Goal: Task Accomplishment & Management: Manage account settings

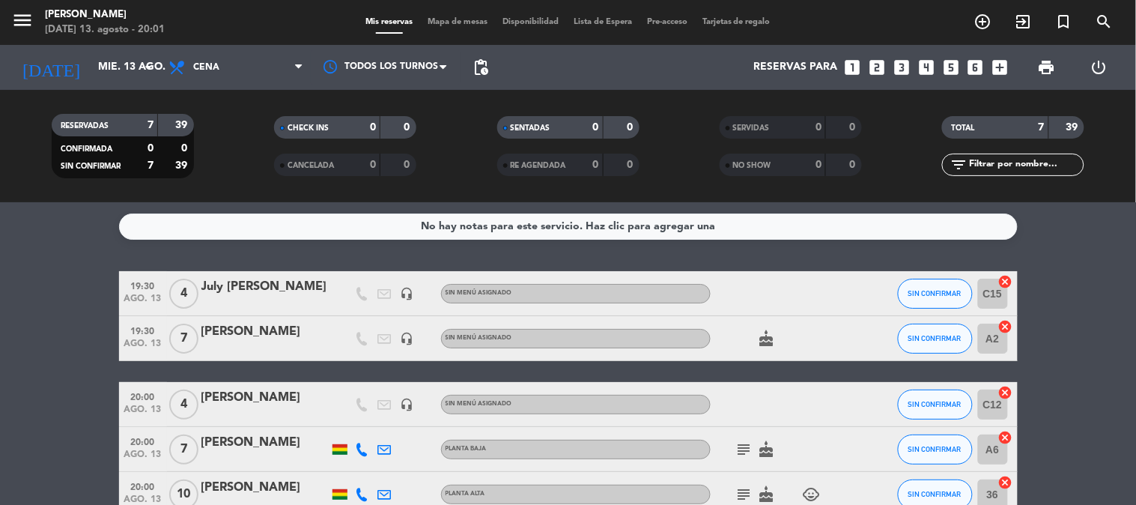
click at [10, 448] on bookings-row "19:30 [DATE] [DATE] [PERSON_NAME] headset_mic Sin menú asignado SIN CONFIRMAR C…" at bounding box center [568, 449] width 1136 height 356
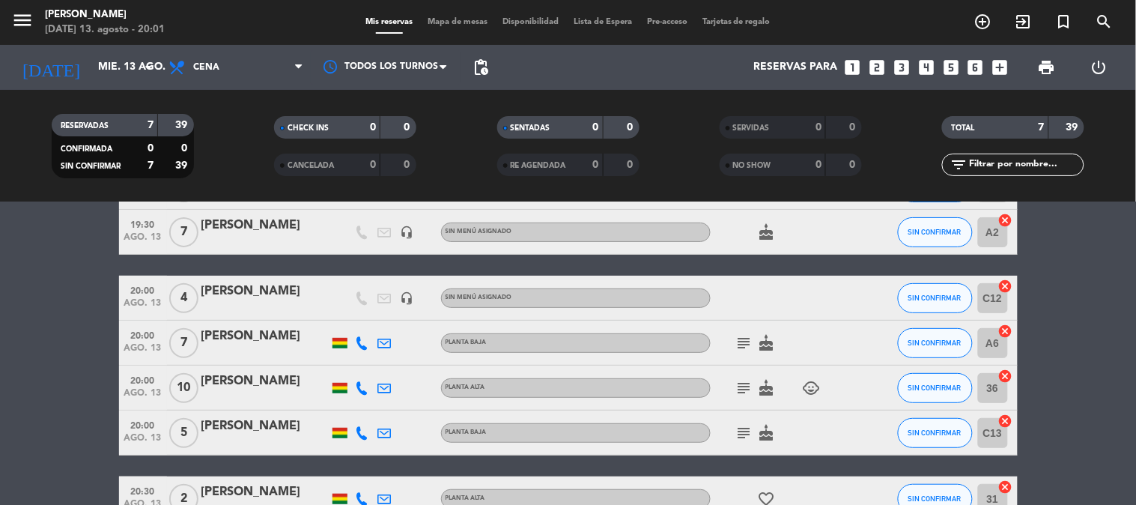
scroll to position [121, 0]
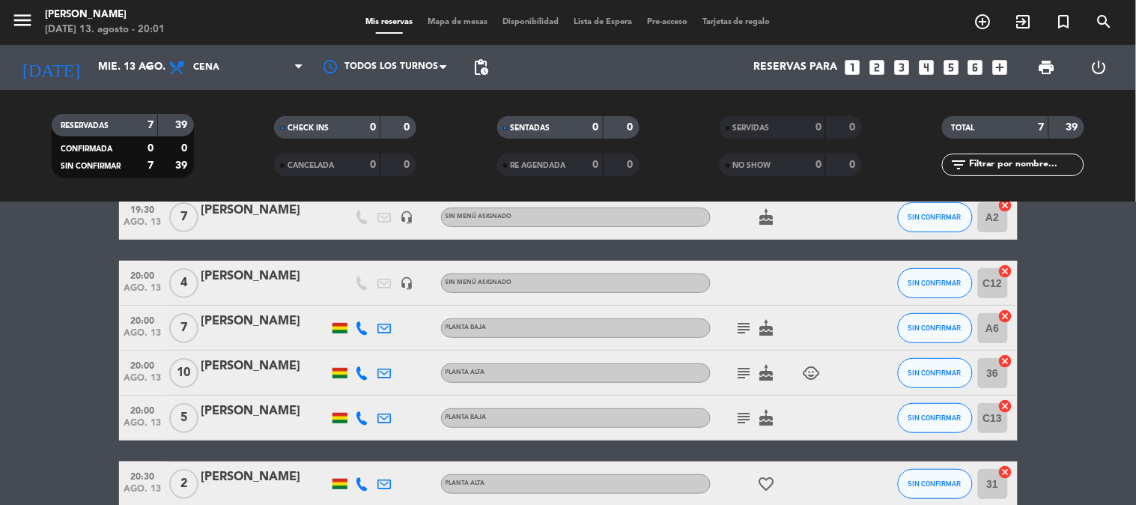
click at [241, 410] on div "[PERSON_NAME]" at bounding box center [264, 410] width 127 height 19
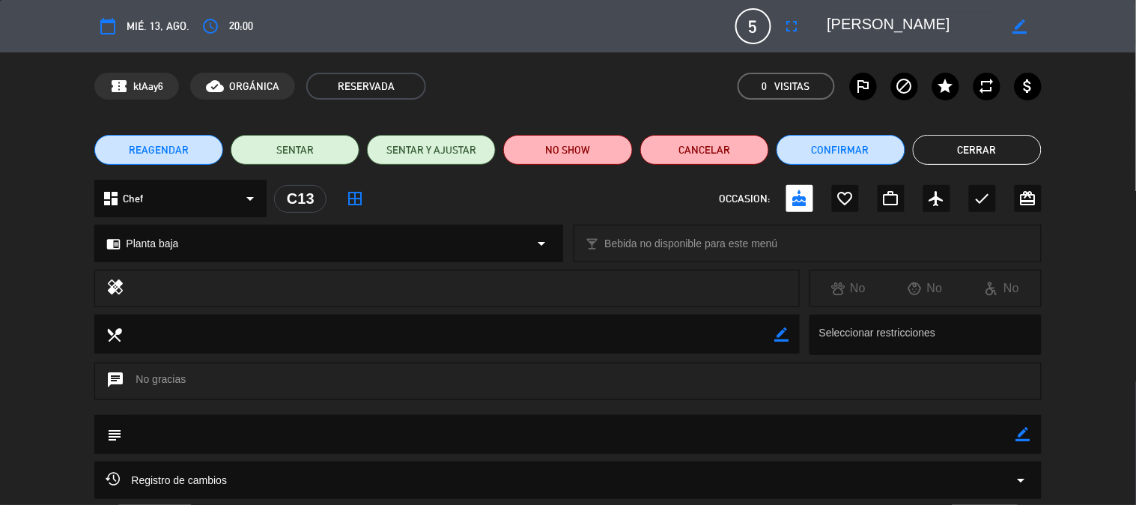
click at [1019, 28] on icon "border_color" at bounding box center [1019, 26] width 14 height 14
drag, startPoint x: 836, startPoint y: 52, endPoint x: 503, endPoint y: 84, distance: 334.0
click at [503, 84] on div "calendar_today mié. 13, ago. access_time 20:00 5 [PERSON_NAME] fullscreen phone…" at bounding box center [568, 252] width 1136 height 505
type textarea "Megalab"
click at [1016, 19] on icon at bounding box center [1019, 26] width 14 height 14
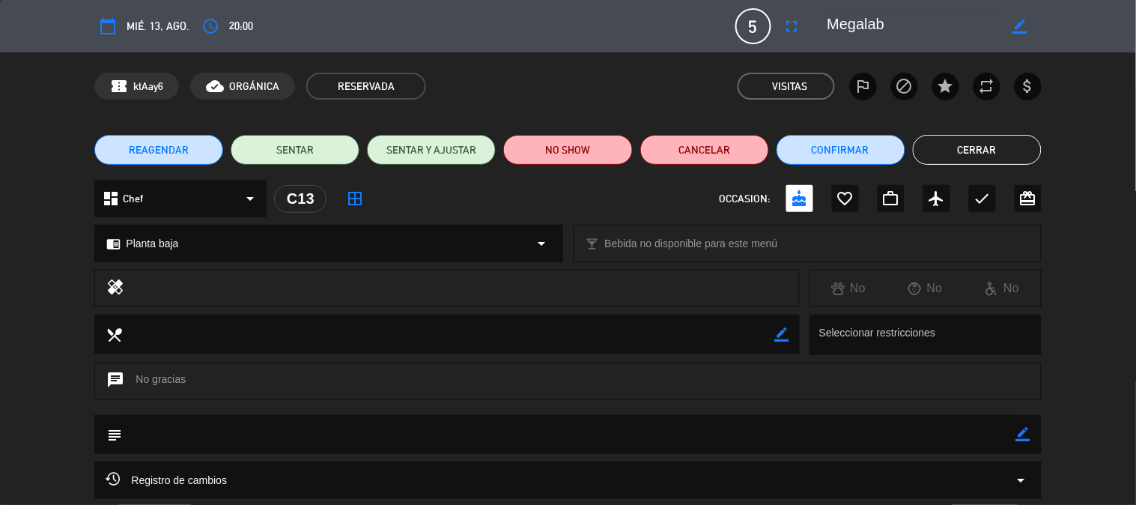
click at [941, 154] on button "Cerrar" at bounding box center [977, 150] width 129 height 30
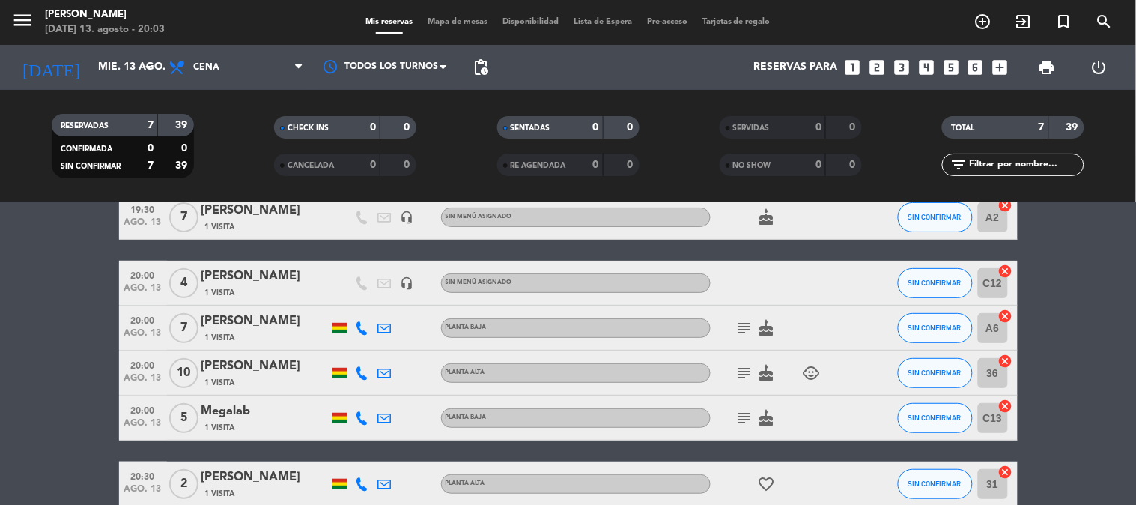
click at [746, 422] on icon "subject" at bounding box center [744, 418] width 18 height 18
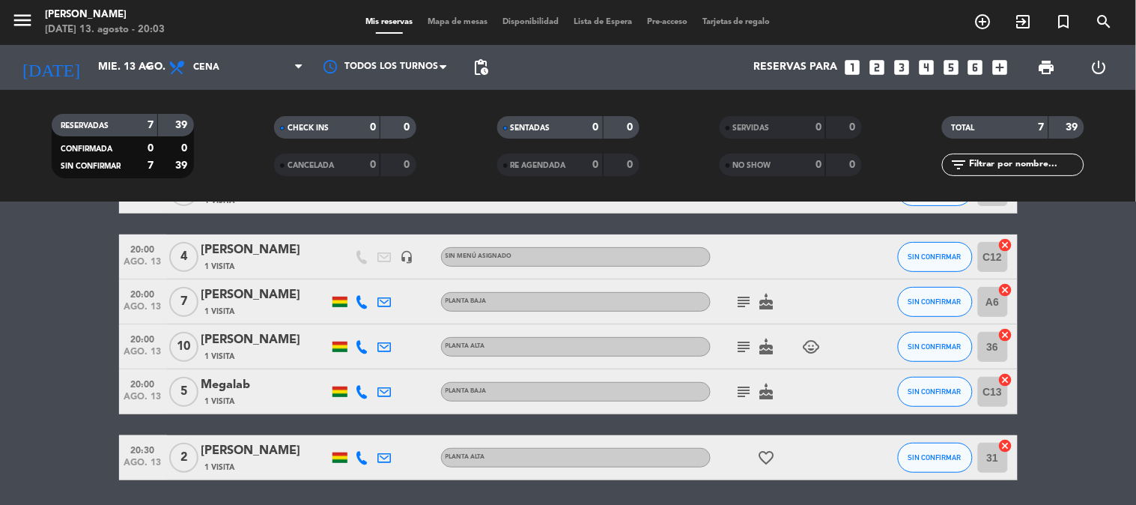
scroll to position [155, 0]
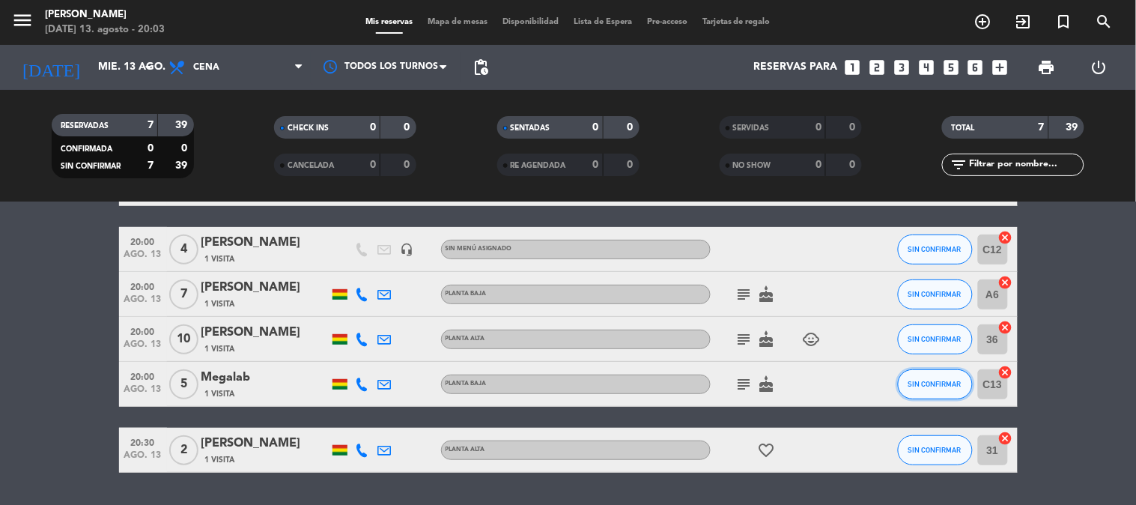
click at [963, 373] on button "SIN CONFIRMAR" at bounding box center [935, 384] width 75 height 30
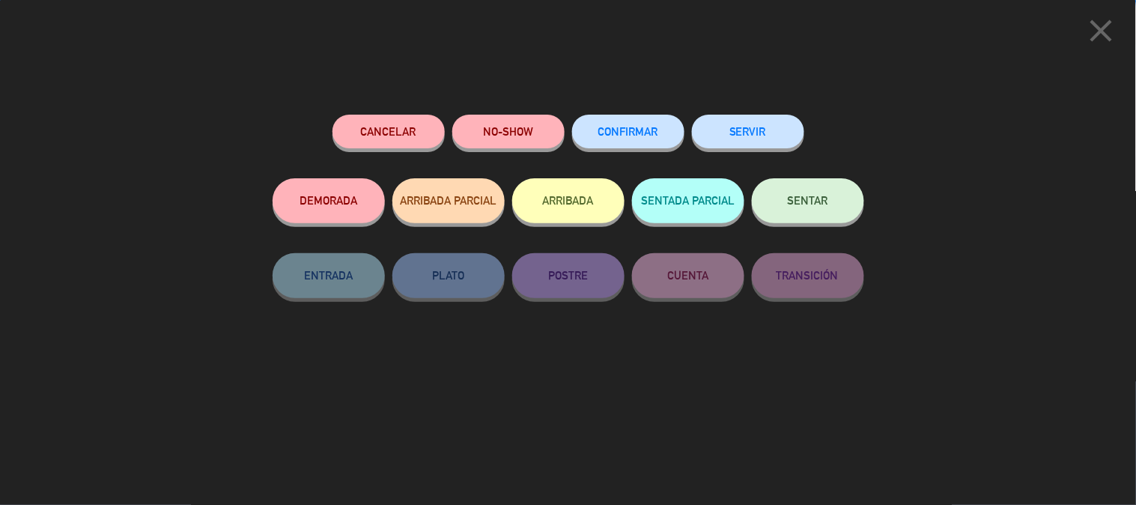
click at [835, 221] on button "SENTAR" at bounding box center [808, 200] width 112 height 45
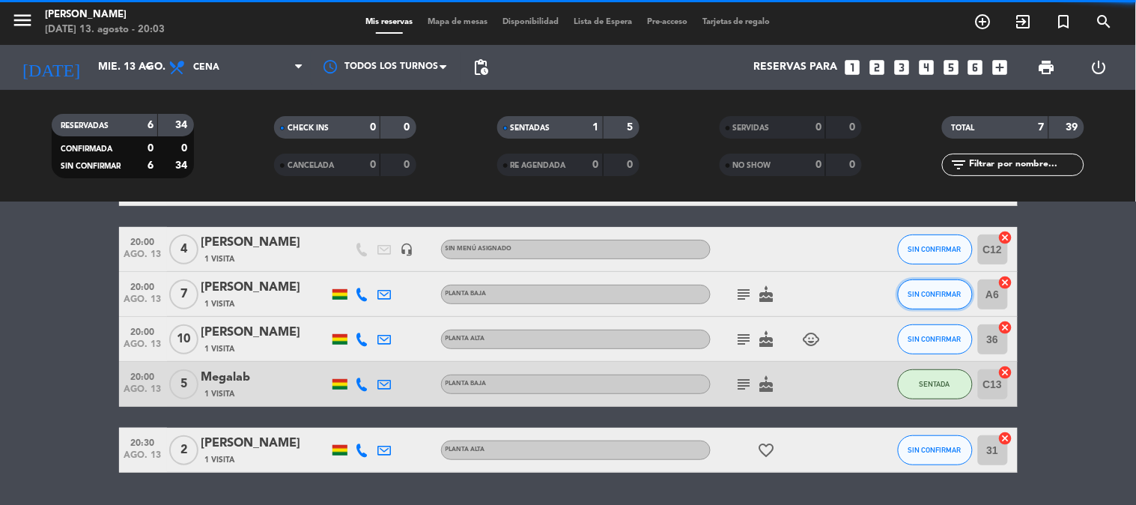
click at [940, 290] on span "SIN CONFIRMAR" at bounding box center [934, 294] width 53 height 8
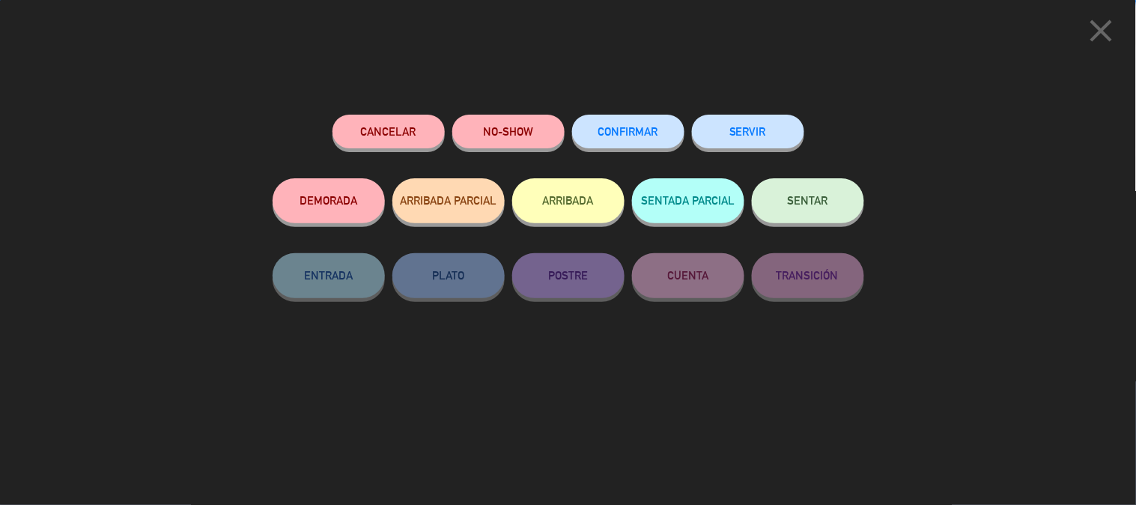
click at [821, 214] on button "SENTAR" at bounding box center [808, 200] width 112 height 45
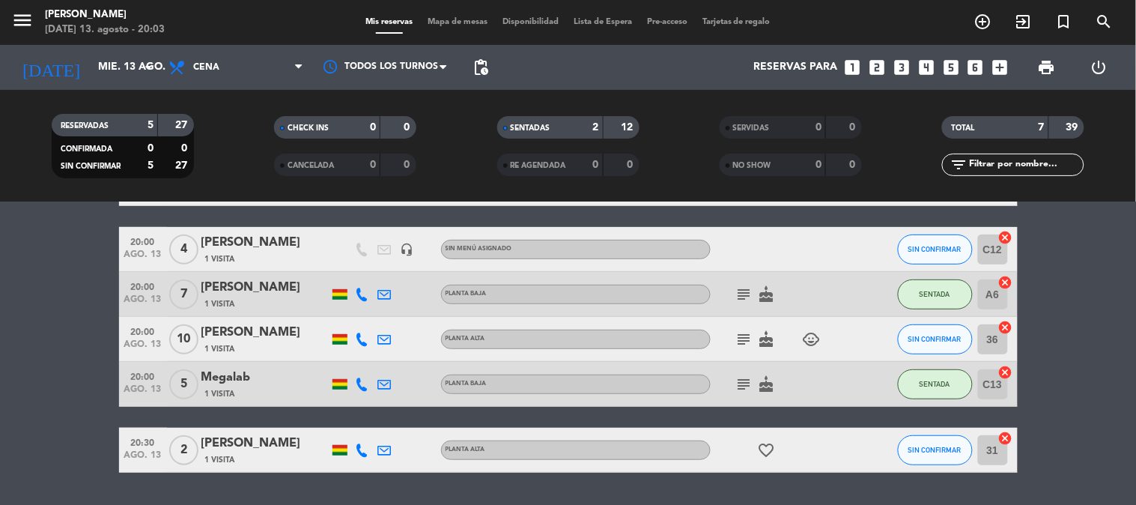
click at [1062, 350] on bookings-row "19:30 [DATE] [DATE] [PERSON_NAME] 1 Visita headset_mic Sin menú asignado SIN CO…" at bounding box center [568, 294] width 1136 height 356
click at [747, 334] on icon "subject" at bounding box center [744, 339] width 18 height 18
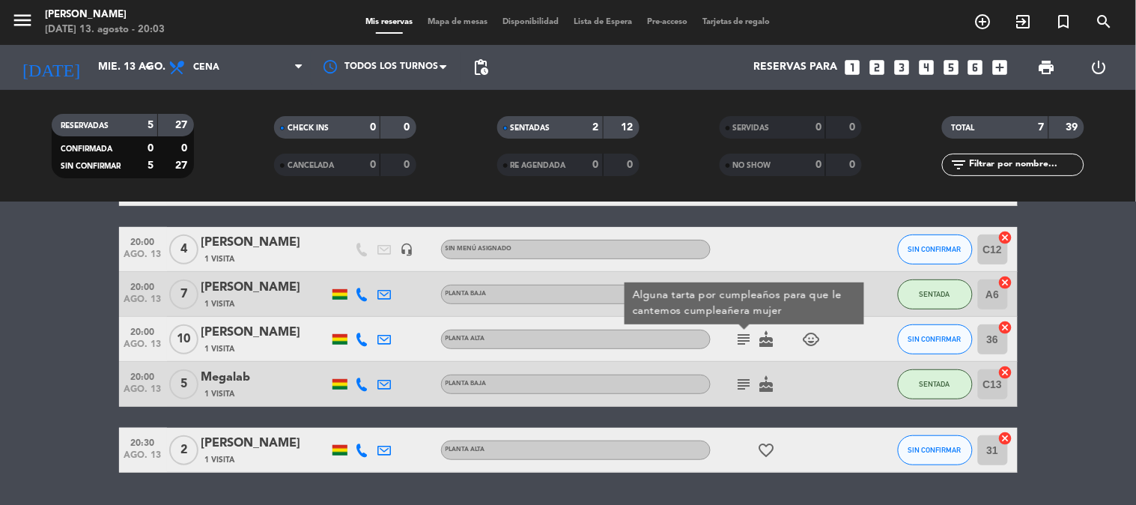
click at [1124, 338] on bookings-row "19:30 [DATE] [DATE] [PERSON_NAME] 1 Visita headset_mic Sin menú asignado SIN CO…" at bounding box center [568, 294] width 1136 height 356
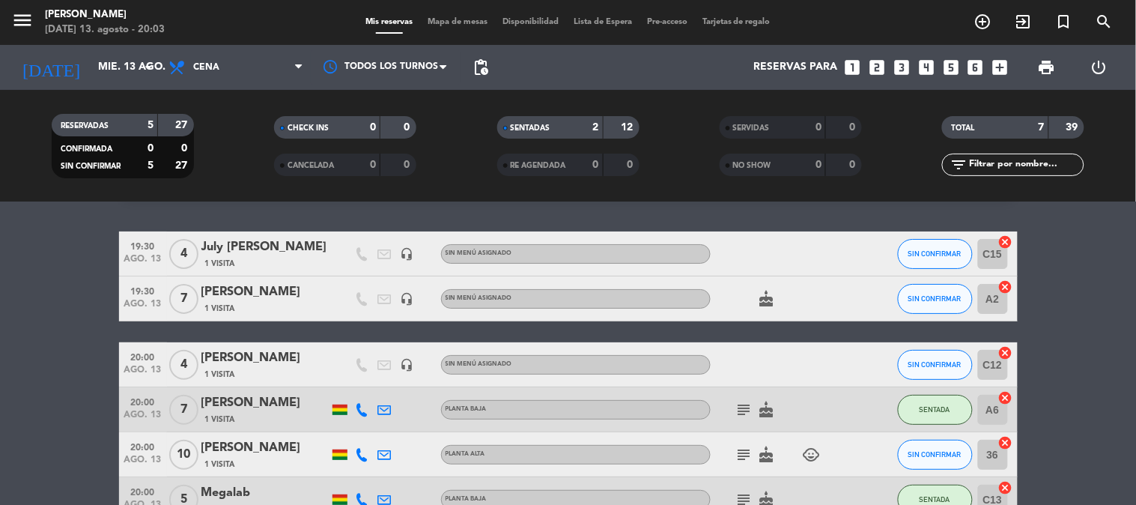
scroll to position [39, 0]
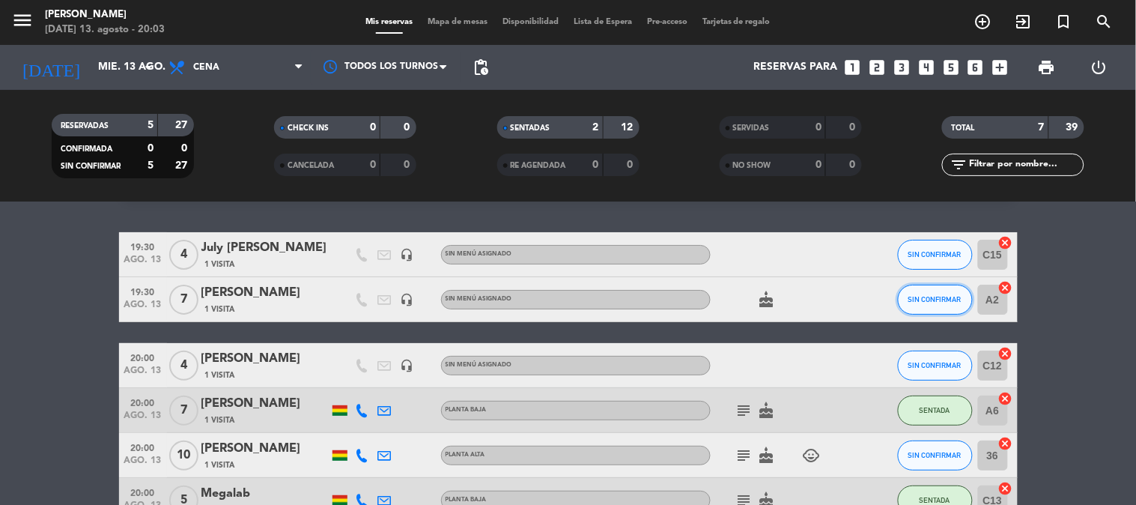
click at [918, 307] on button "SIN CONFIRMAR" at bounding box center [935, 300] width 75 height 30
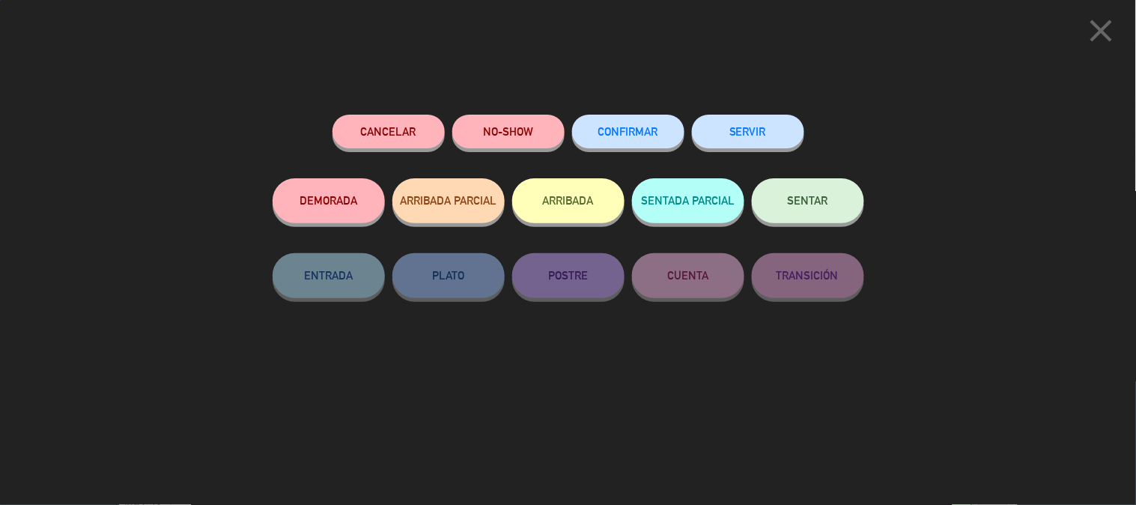
click at [764, 195] on button "SENTAR" at bounding box center [808, 200] width 112 height 45
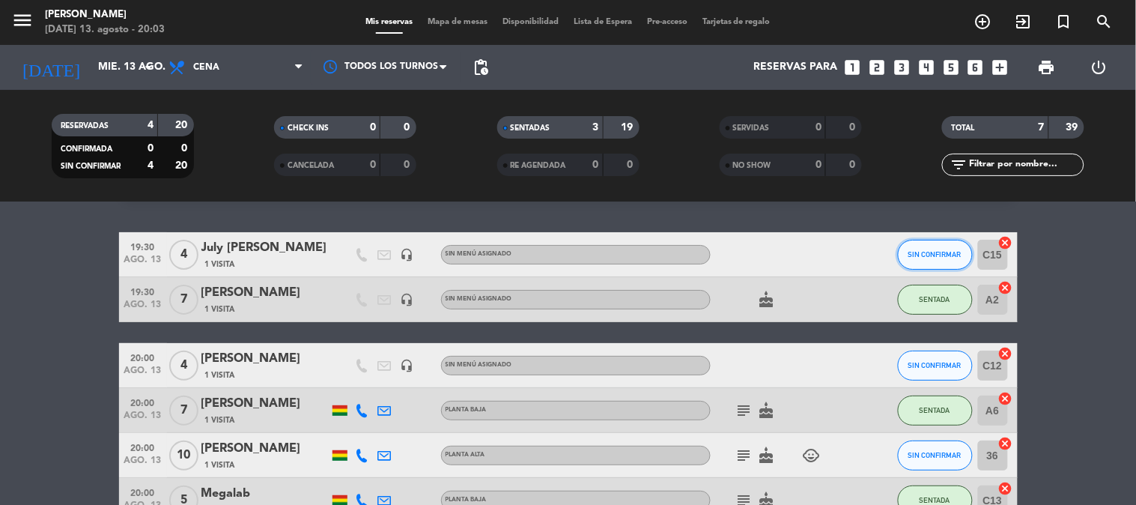
click at [939, 255] on span "SIN CONFIRMAR" at bounding box center [934, 254] width 53 height 8
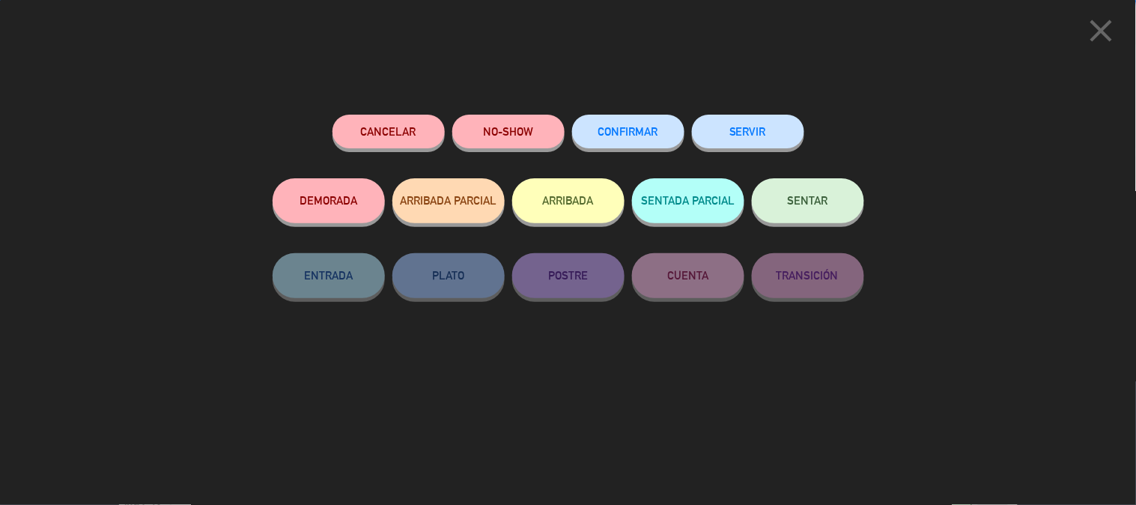
click at [850, 206] on button "SENTAR" at bounding box center [808, 200] width 112 height 45
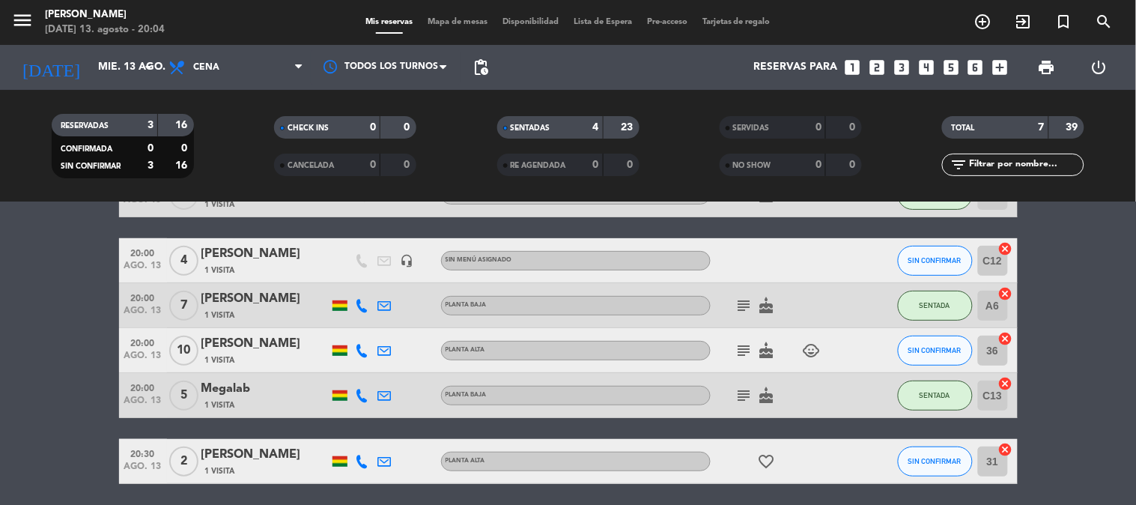
scroll to position [145, 0]
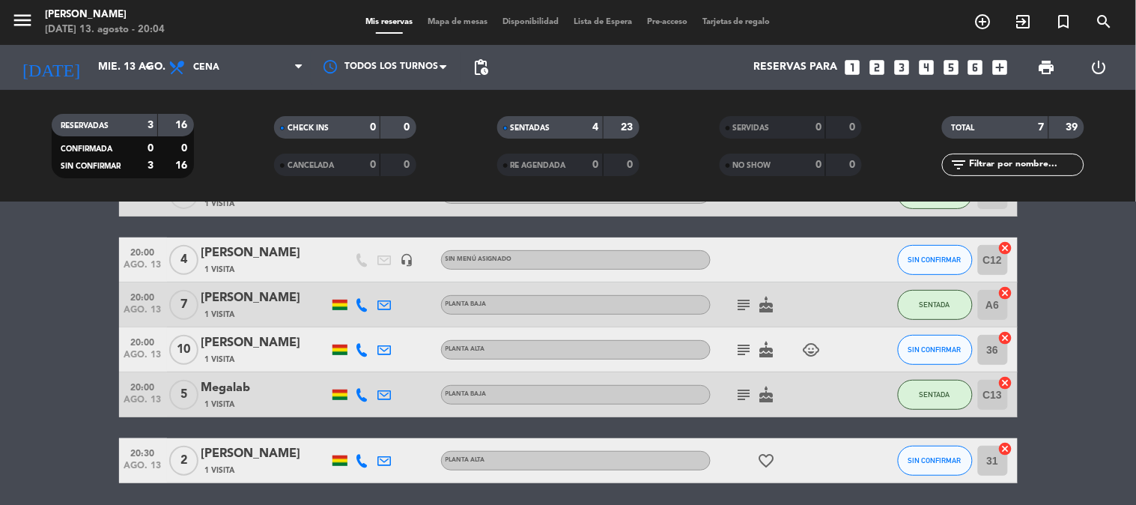
click at [1006, 252] on icon "cancel" at bounding box center [1005, 247] width 15 height 15
click at [992, 255] on icon "border_all" at bounding box center [995, 260] width 18 height 18
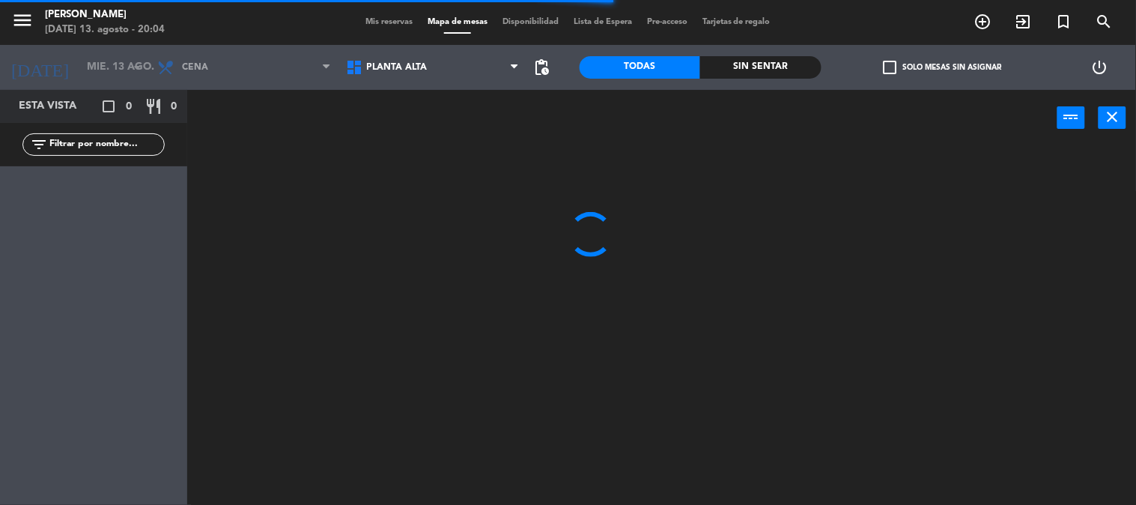
click at [398, 84] on div "Planta alta Planta [GEOGRAPHIC_DATA] [GEOGRAPHIC_DATA] [GEOGRAPHIC_DATA]" at bounding box center [432, 67] width 189 height 45
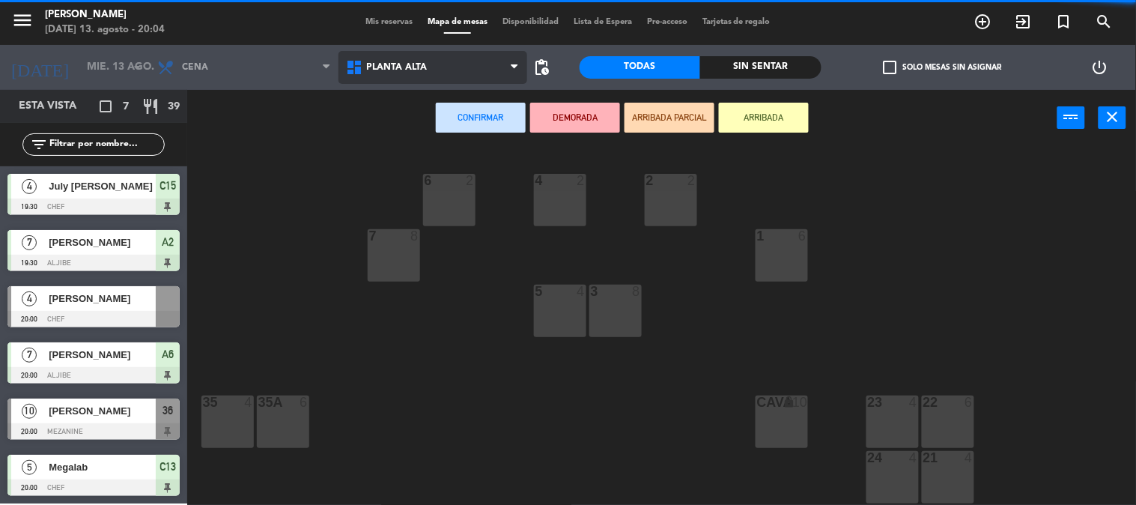
click at [392, 67] on span "Planta alta" at bounding box center [397, 67] width 61 height 10
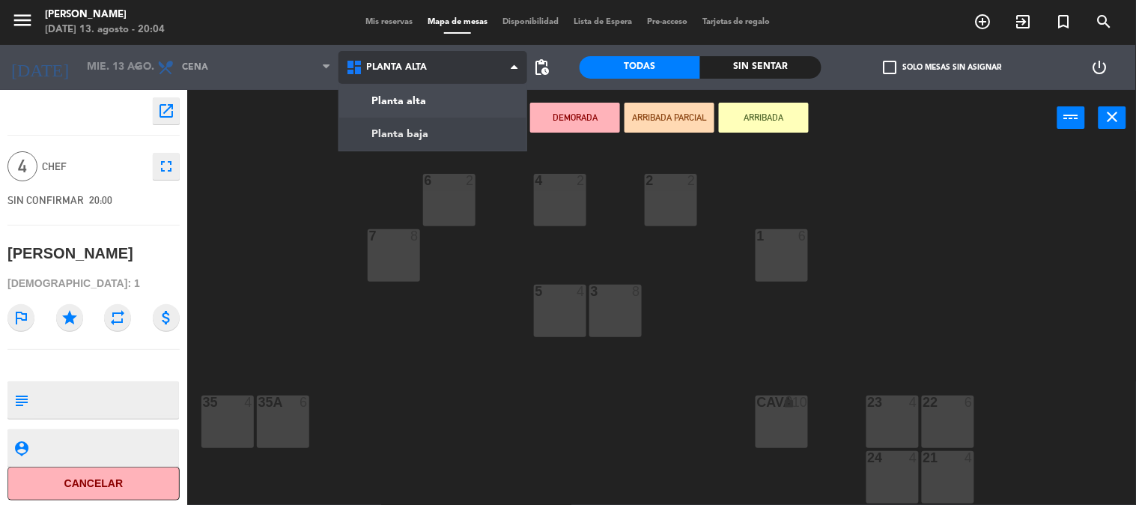
click at [392, 129] on ng-component "menu [PERSON_NAME] [DATE] 13. agosto - 20:04 Mis reservas Mapa de mesas Disponi…" at bounding box center [568, 252] width 1136 height 505
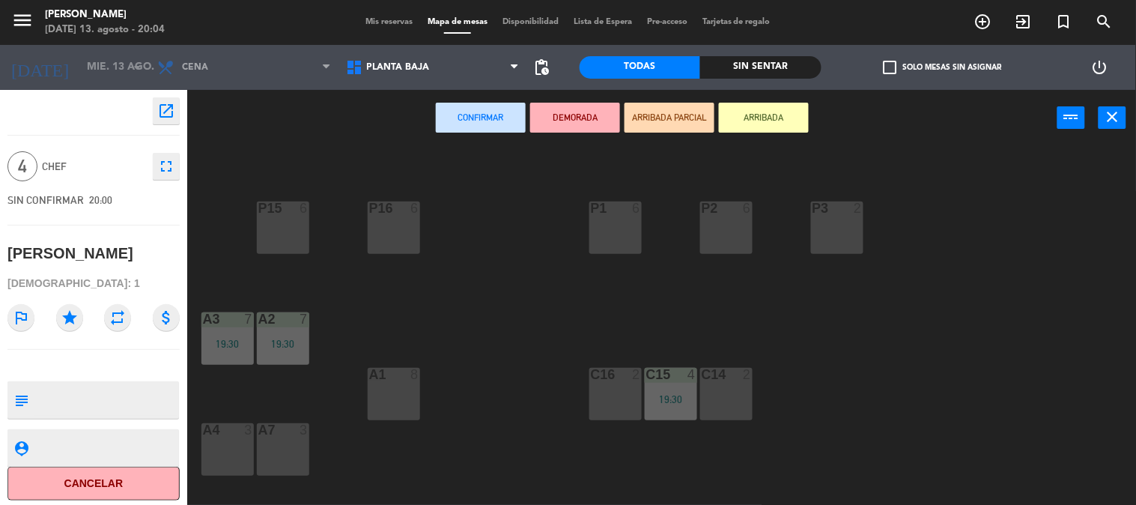
scroll to position [163, 0]
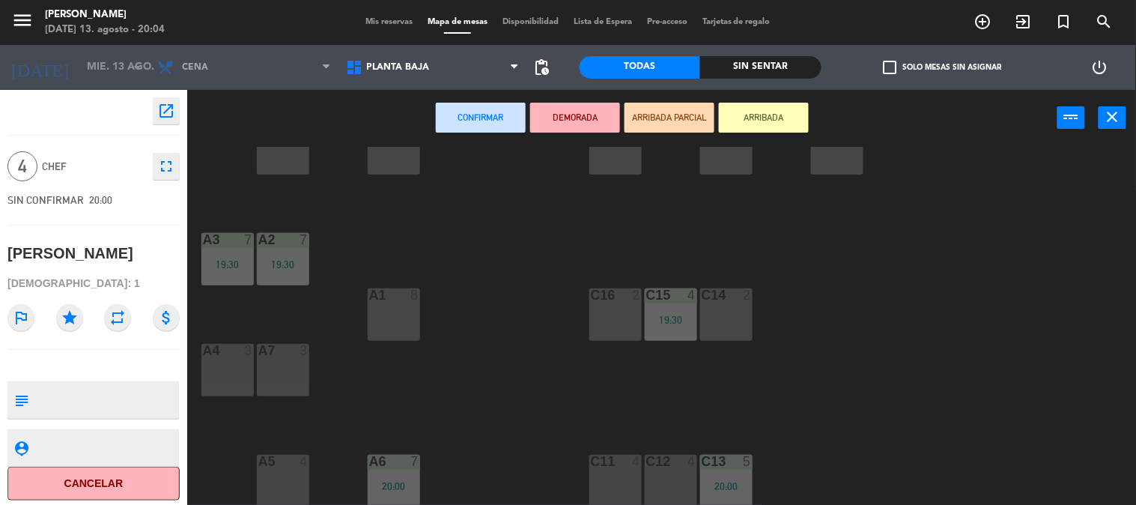
click at [612, 490] on div "C11 4" at bounding box center [615, 481] width 52 height 52
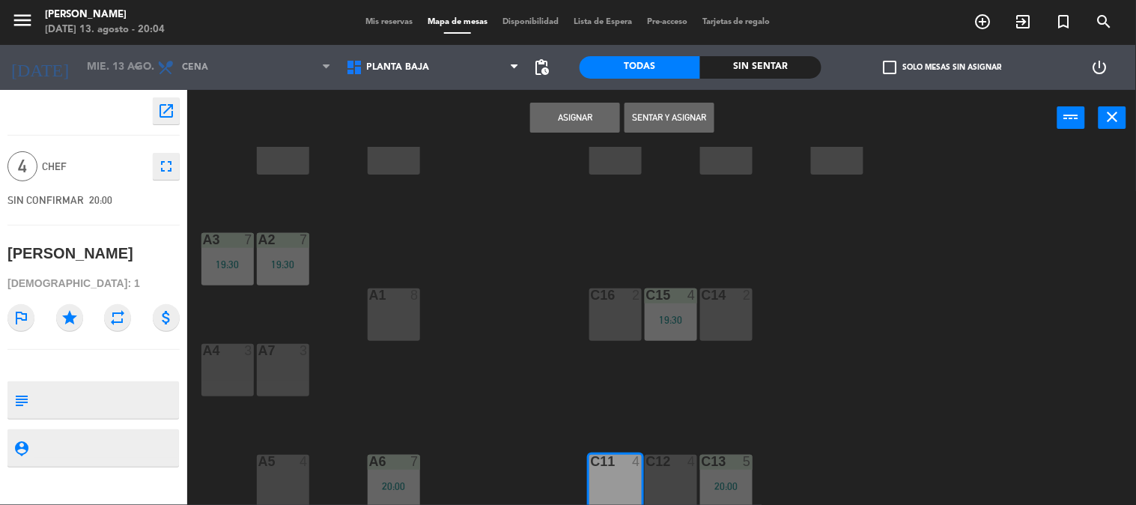
click at [562, 114] on button "Asignar" at bounding box center [575, 118] width 90 height 30
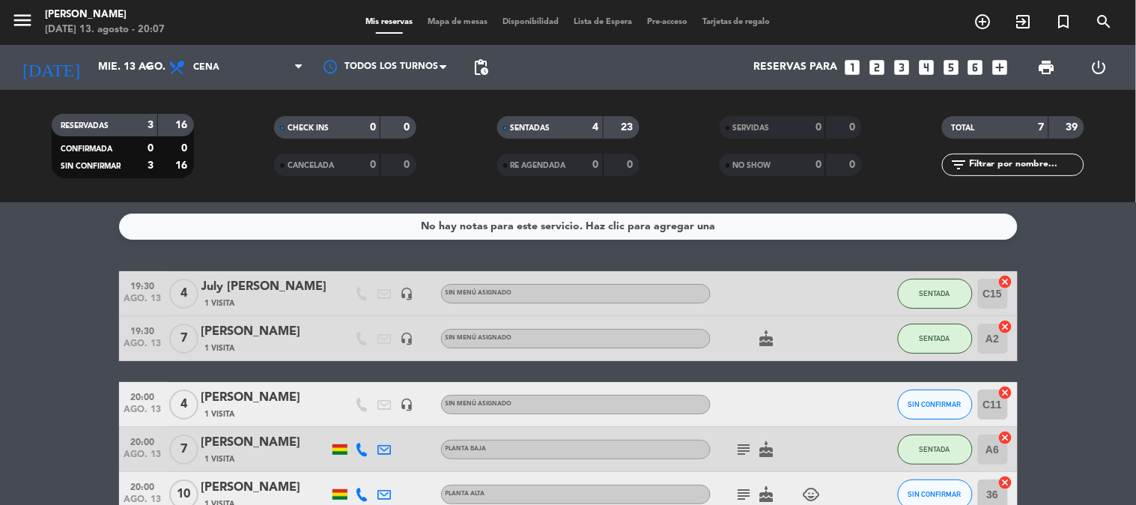
click at [0, 365] on bookings-row "19:30 [DATE] [DATE] [PERSON_NAME] 1 Visita headset_mic Sin menú asignado SENTAD…" at bounding box center [568, 449] width 1136 height 356
click at [0, 380] on bookings-row "19:30 [DATE] [DATE] [PERSON_NAME] 1 Visita headset_mic Sin menú asignado SENTAD…" at bounding box center [568, 449] width 1136 height 356
click at [942, 496] on span "SIN CONFIRMAR" at bounding box center [934, 494] width 53 height 8
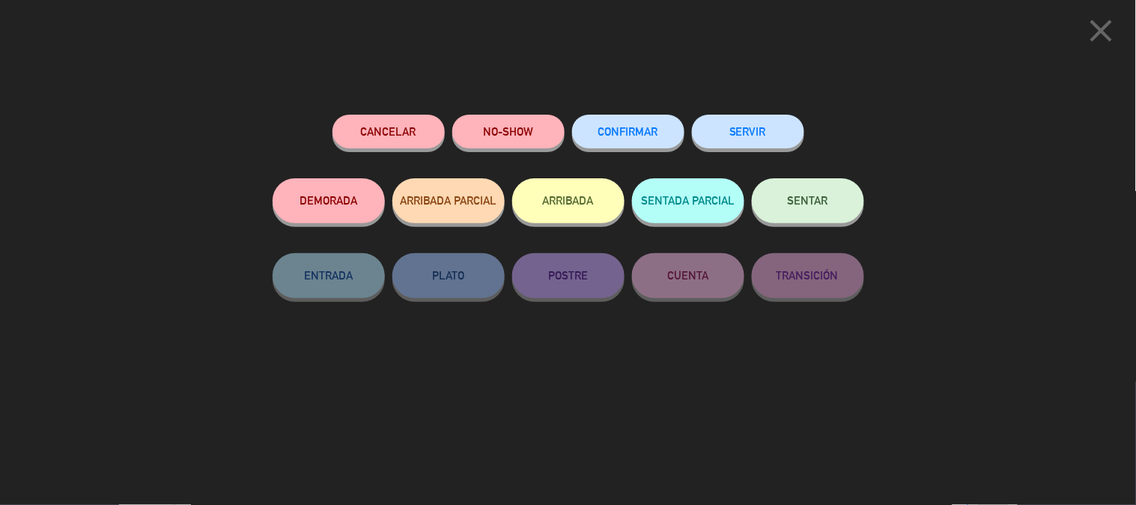
click at [779, 200] on button "SENTAR" at bounding box center [808, 200] width 112 height 45
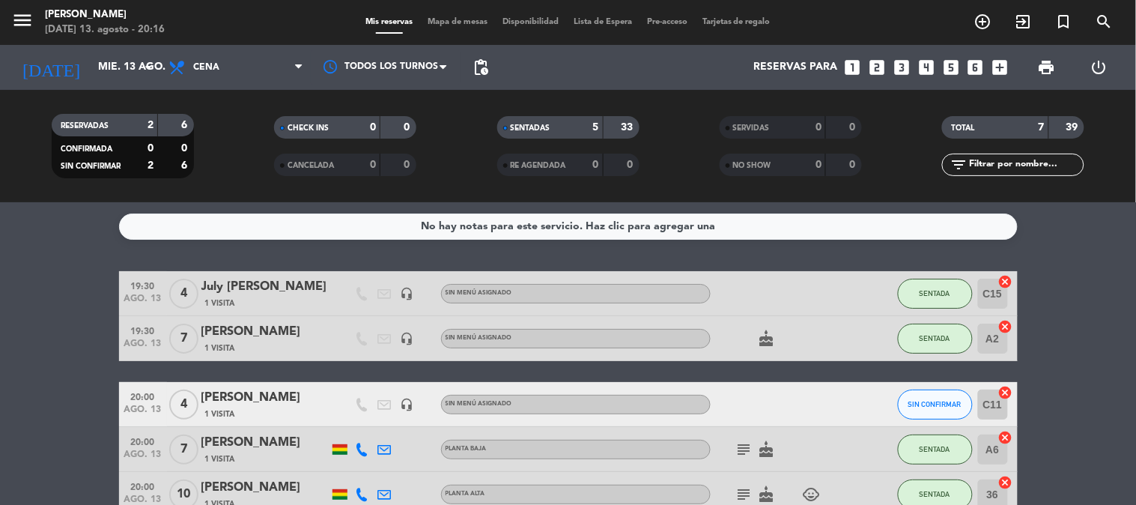
click at [85, 398] on bookings-row "19:30 [DATE] [DATE] [PERSON_NAME] 1 Visita headset_mic Sin menú asignado SENTAD…" at bounding box center [568, 449] width 1136 height 356
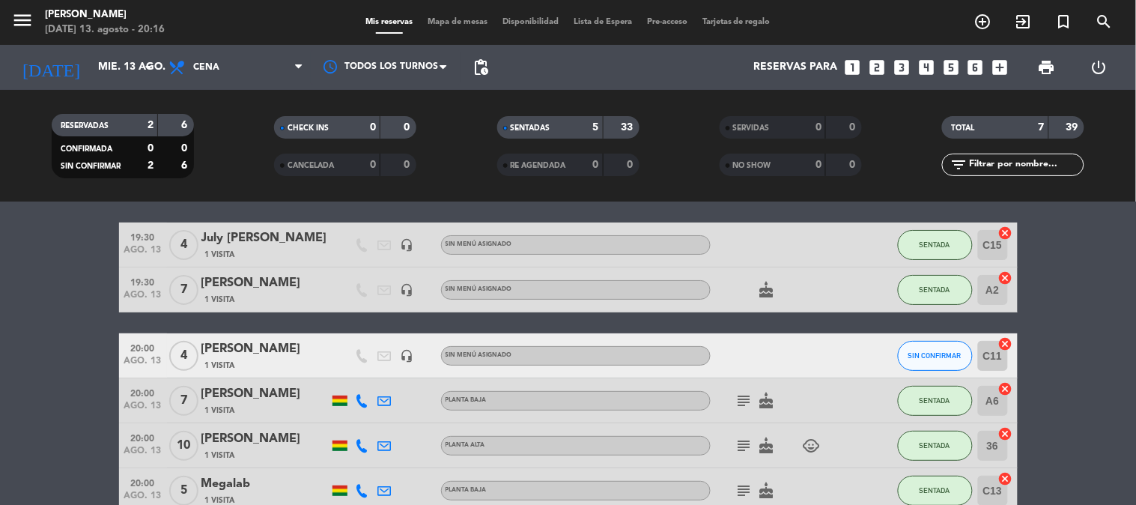
scroll to position [53, 0]
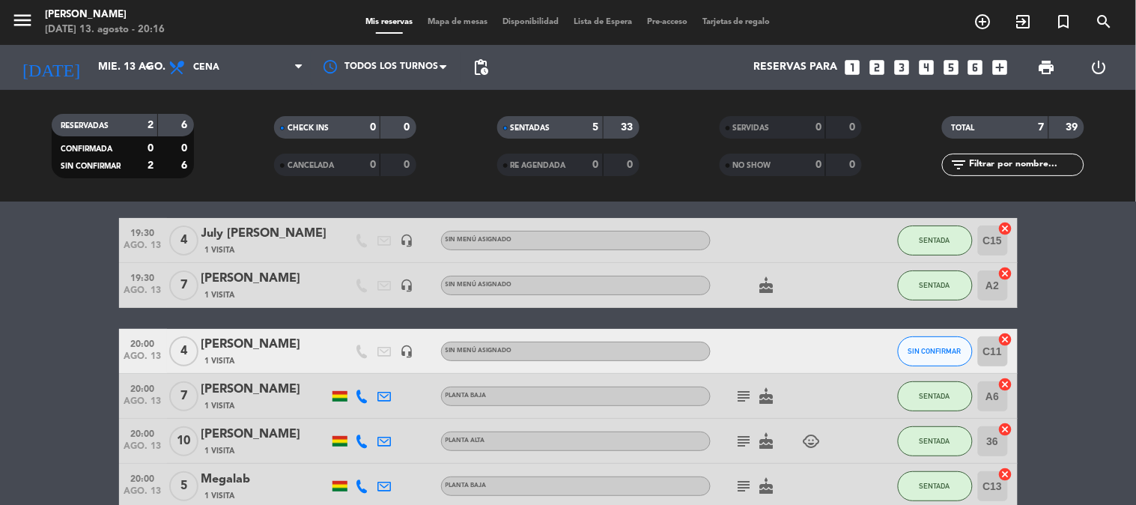
click at [1101, 386] on bookings-row "19:30 [DATE] [DATE] [PERSON_NAME] 1 Visita headset_mic Sin menú asignado SENTAD…" at bounding box center [568, 396] width 1136 height 356
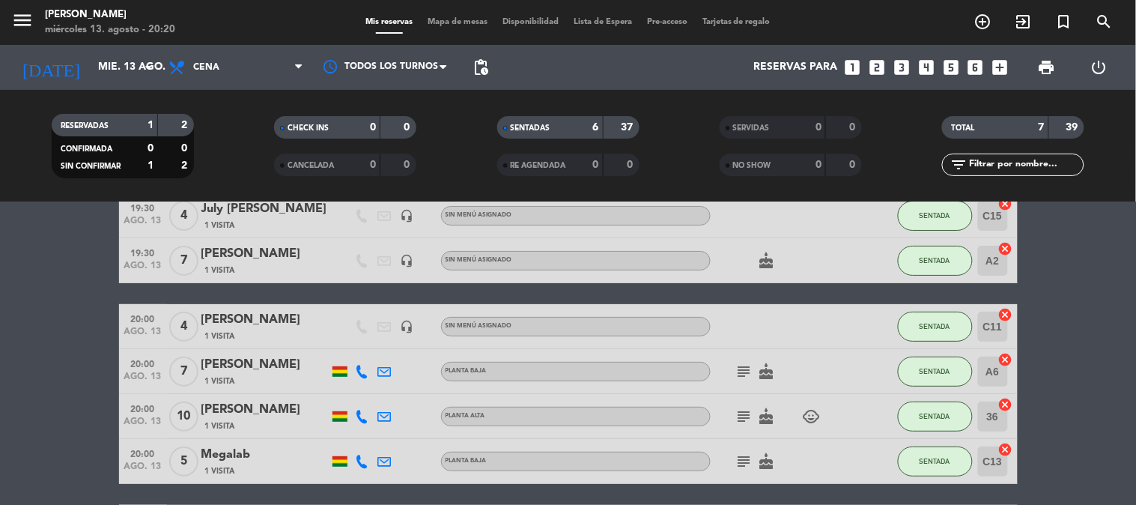
scroll to position [79, 0]
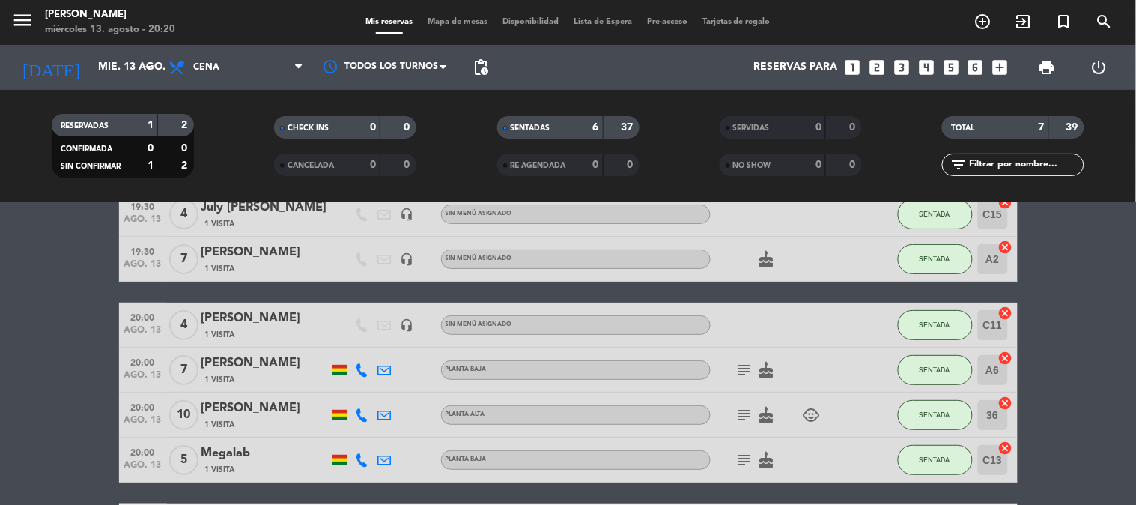
click at [1107, 361] on bookings-row "19:30 [DATE] [DATE] [PERSON_NAME] 1 Visita headset_mic Sin menú asignado SENTAD…" at bounding box center [568, 370] width 1136 height 356
click at [9, 389] on bookings-row "19:30 [DATE] [DATE] [PERSON_NAME] 1 Visita headset_mic Sin menú asignado SENTAD…" at bounding box center [568, 370] width 1136 height 356
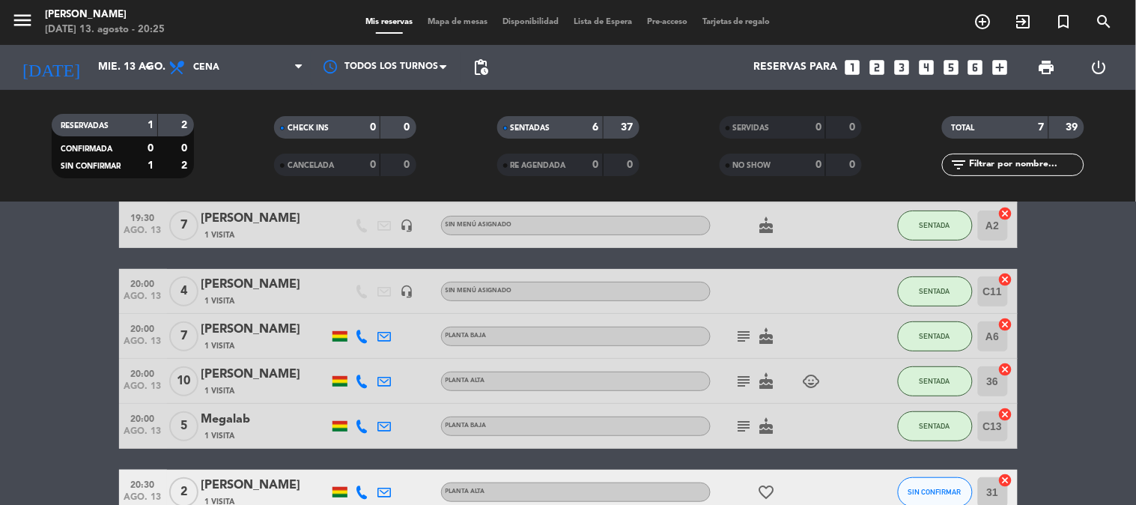
scroll to position [146, 0]
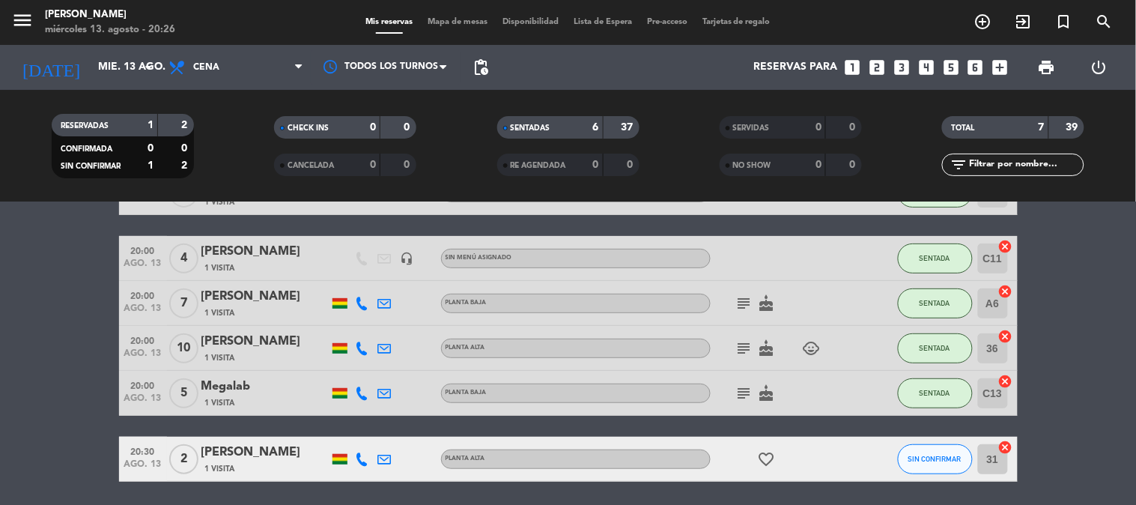
click at [1, 324] on bookings-row "19:30 [DATE] [DATE] [PERSON_NAME] 1 Visita headset_mic Sin menú asignado SENTAD…" at bounding box center [568, 303] width 1136 height 356
click at [2, 322] on bookings-row "19:30 [DATE] [DATE] [PERSON_NAME] 1 Visita headset_mic Sin menú asignado SENTAD…" at bounding box center [568, 303] width 1136 height 356
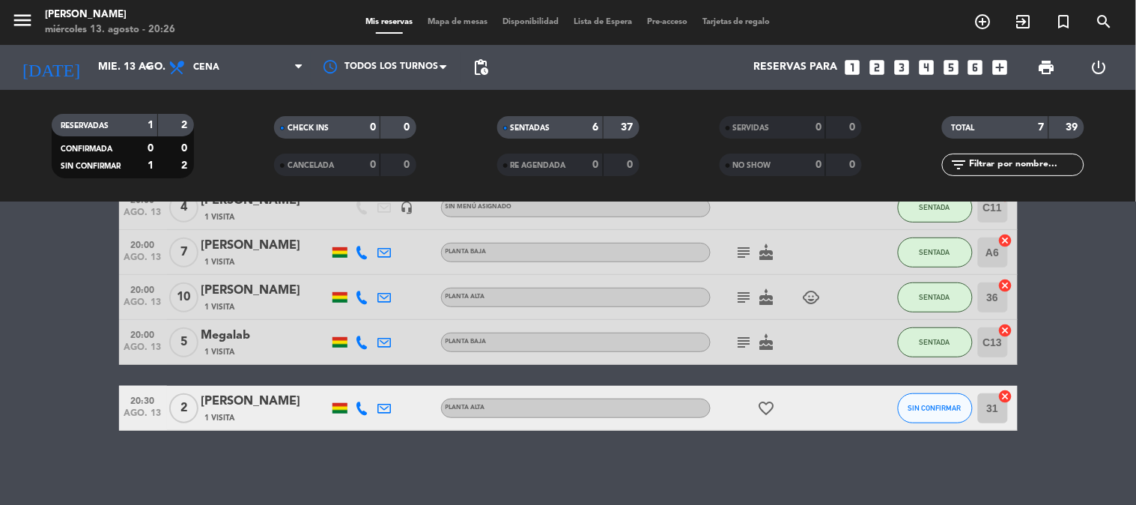
scroll to position [163, 0]
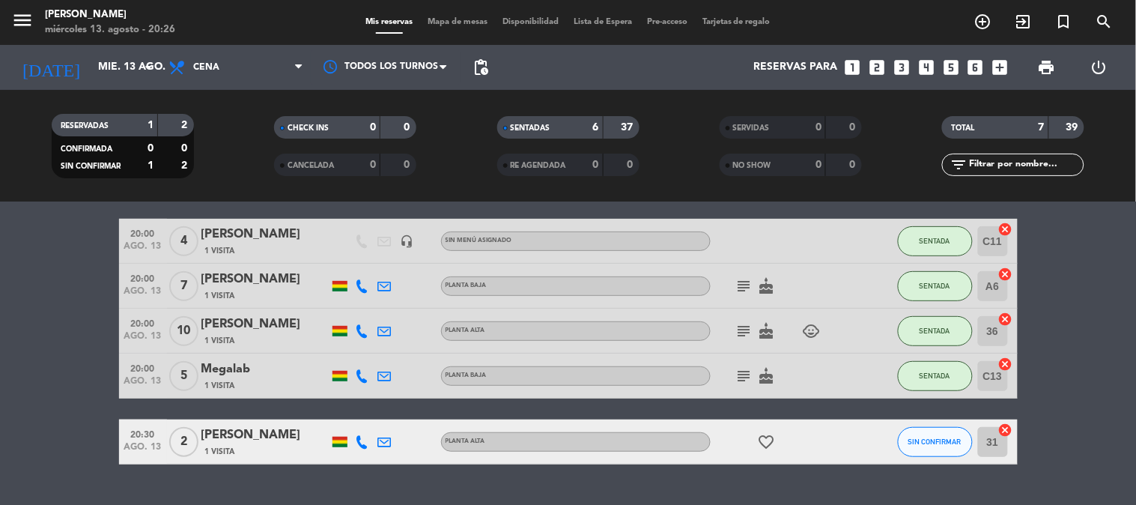
click at [2, 322] on bookings-row "19:30 [DATE] [DATE] [PERSON_NAME] 1 Visita headset_mic Sin menú asignado SENTAD…" at bounding box center [568, 286] width 1136 height 356
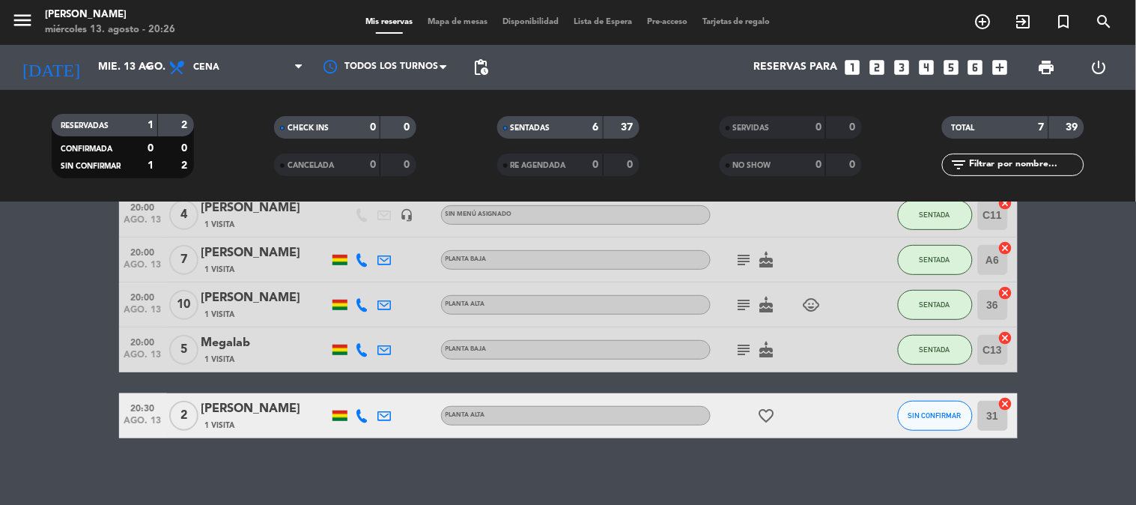
scroll to position [197, 0]
